Goal: Navigation & Orientation: Find specific page/section

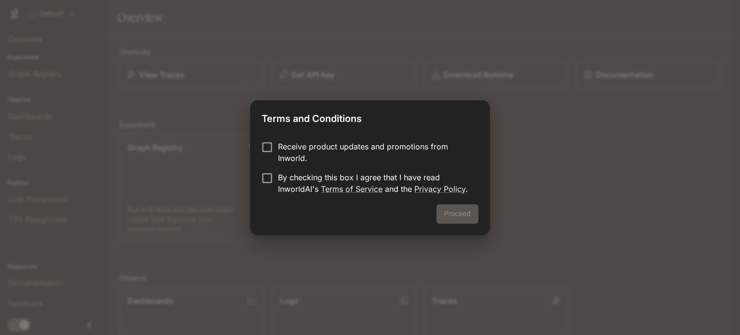
drag, startPoint x: 515, startPoint y: 210, endPoint x: 446, endPoint y: 197, distance: 70.0
click at [515, 210] on div "Terms and Conditions Receive product updates and promotions from Inworld. By ch…" at bounding box center [370, 167] width 740 height 335
click at [473, 217] on button "Proceed" at bounding box center [457, 213] width 42 height 19
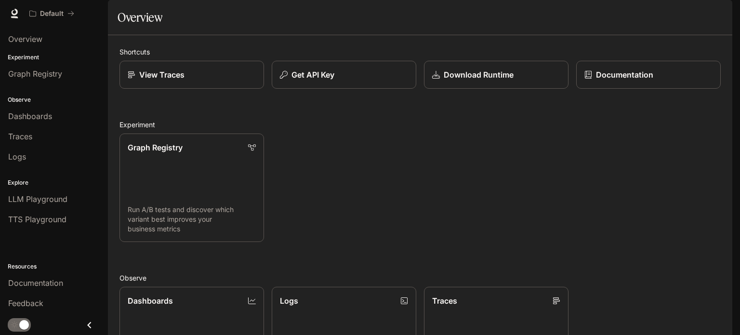
click at [696, 9] on span "Documentation" at bounding box center [674, 14] width 48 height 12
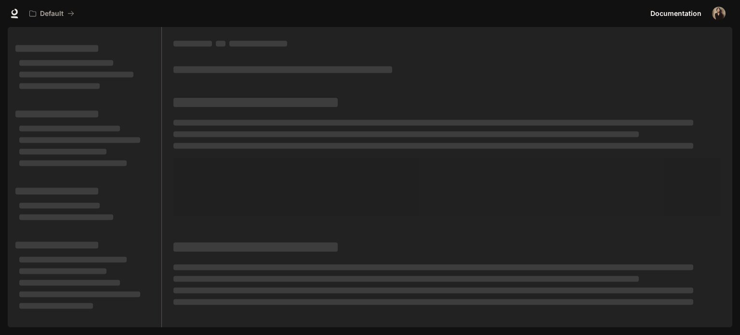
click at [723, 11] on img "button" at bounding box center [718, 13] width 13 height 13
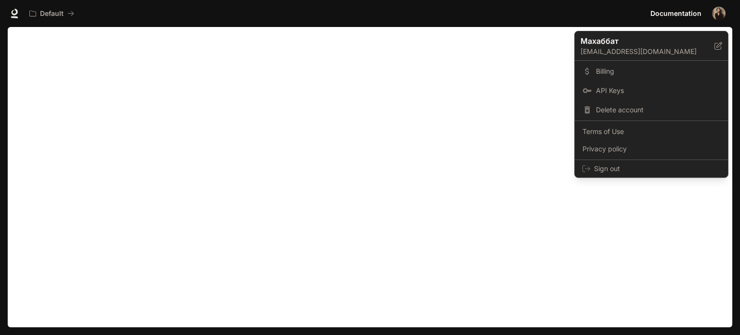
click at [103, 42] on div at bounding box center [370, 167] width 740 height 335
